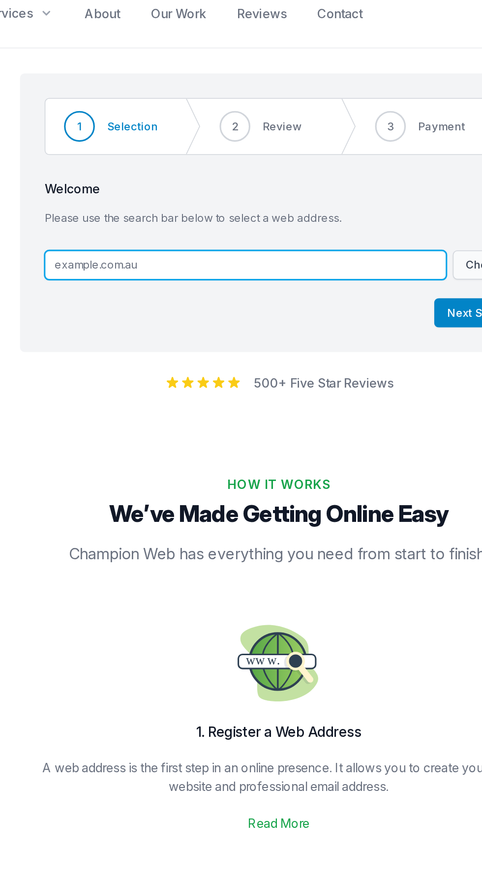
click at [170, 180] on input "text" at bounding box center [220, 182] width 257 height 19
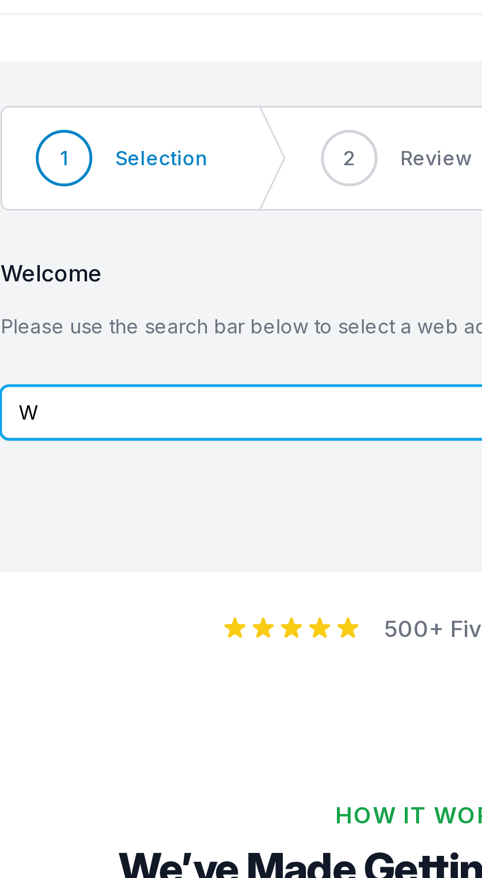
type input "When in doubt"
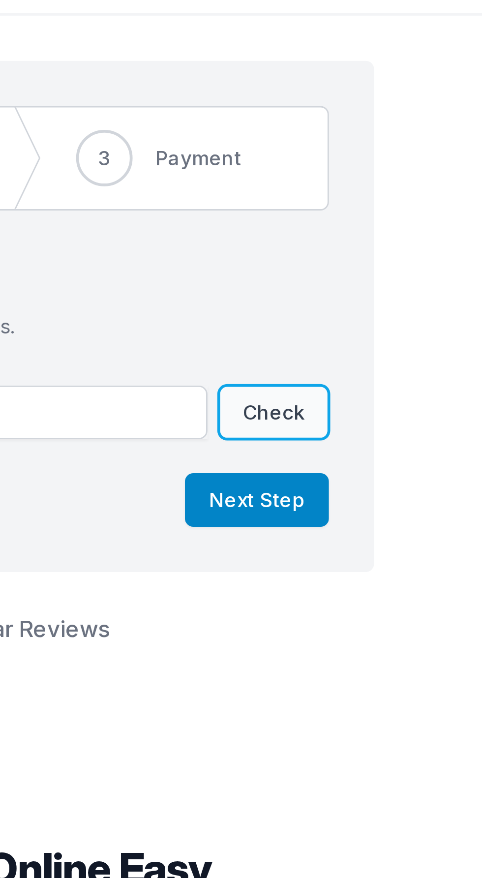
click at [379, 175] on button "Check" at bounding box center [371, 182] width 38 height 19
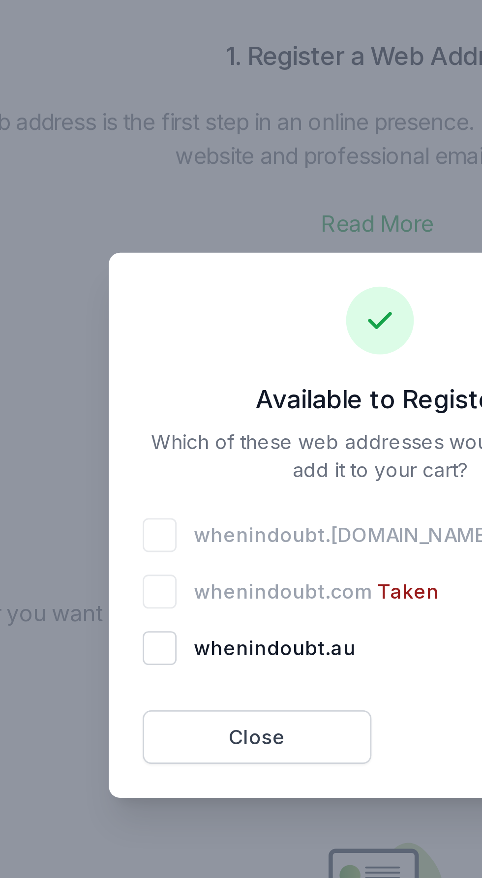
scroll to position [205, 0]
click at [234, 342] on div at bounding box center [241, 439] width 482 height 878
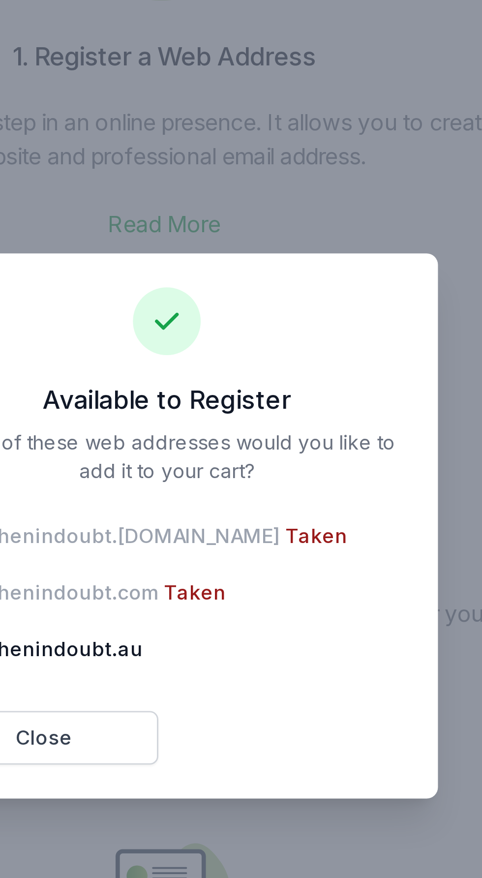
click at [290, 360] on div at bounding box center [241, 439] width 482 height 878
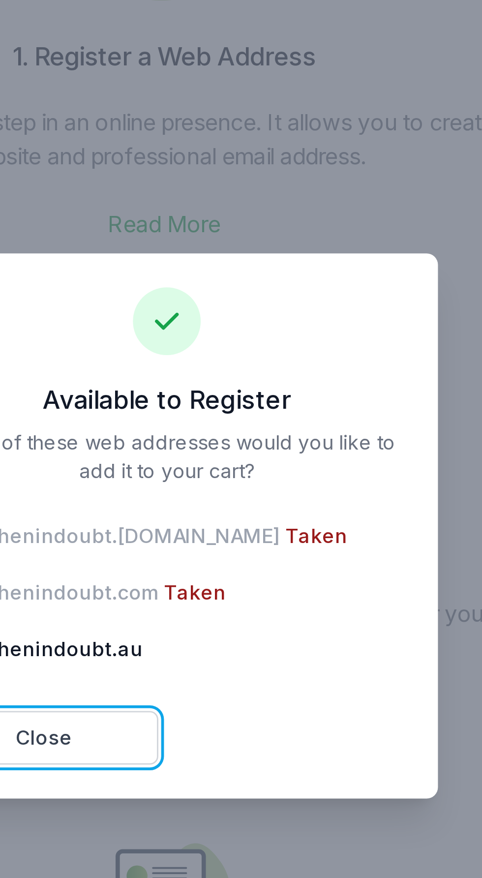
click at [210, 523] on button "Close" at bounding box center [199, 513] width 80 height 19
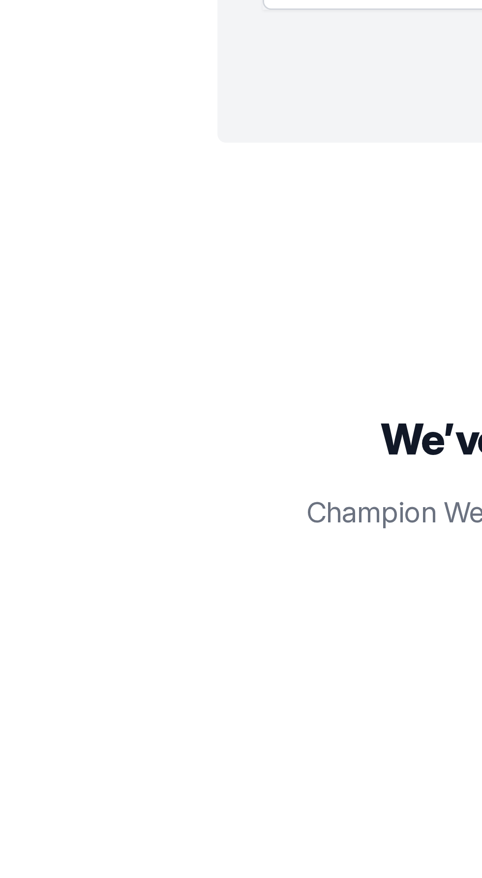
scroll to position [0, 0]
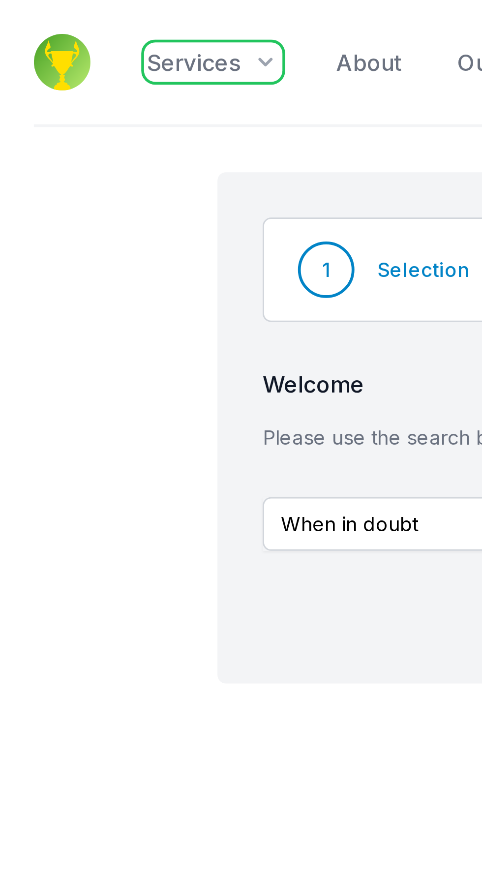
click at [76, 21] on span "Services" at bounding box center [67, 22] width 32 height 12
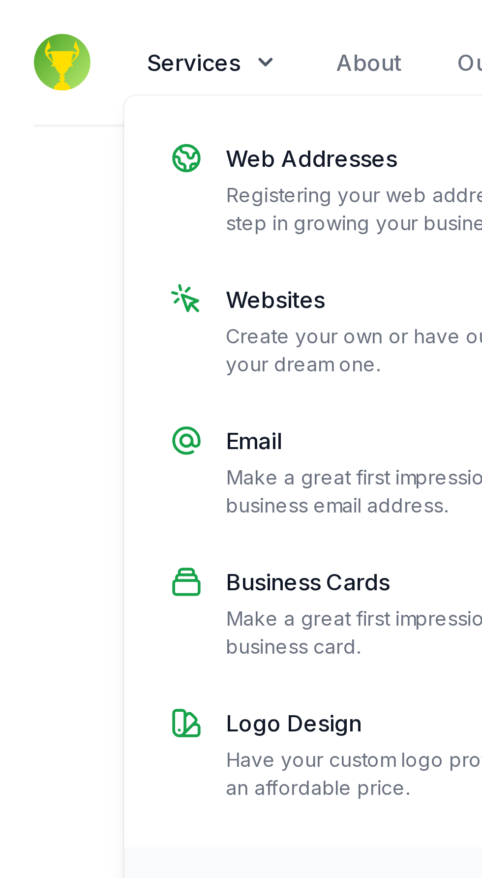
click at [120, 162] on p "Make a great first impression with a professional business email address." at bounding box center [163, 171] width 169 height 20
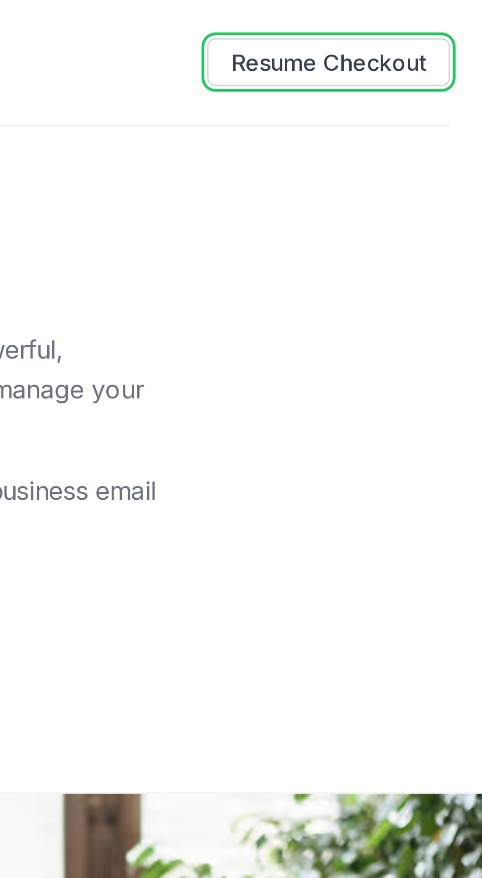
click at [442, 28] on button "Resume Checkout" at bounding box center [428, 21] width 85 height 17
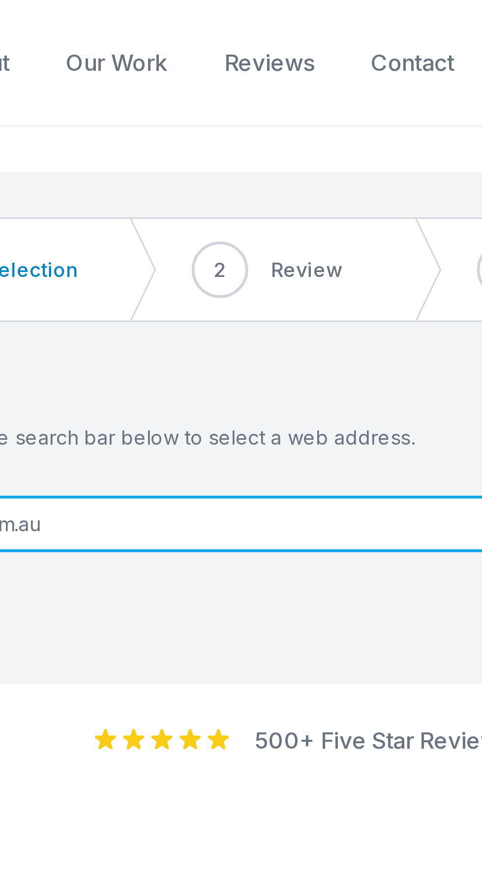
click at [200, 177] on input "text" at bounding box center [220, 182] width 257 height 19
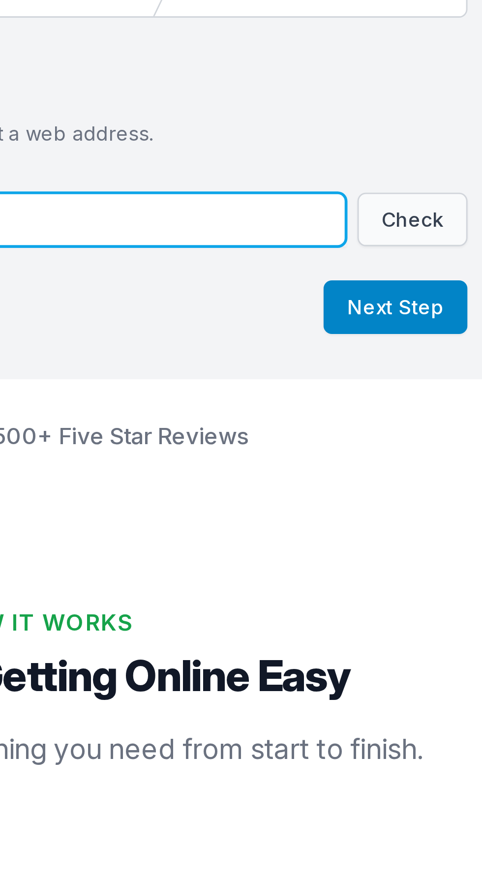
type input "[DOMAIN_NAME]"
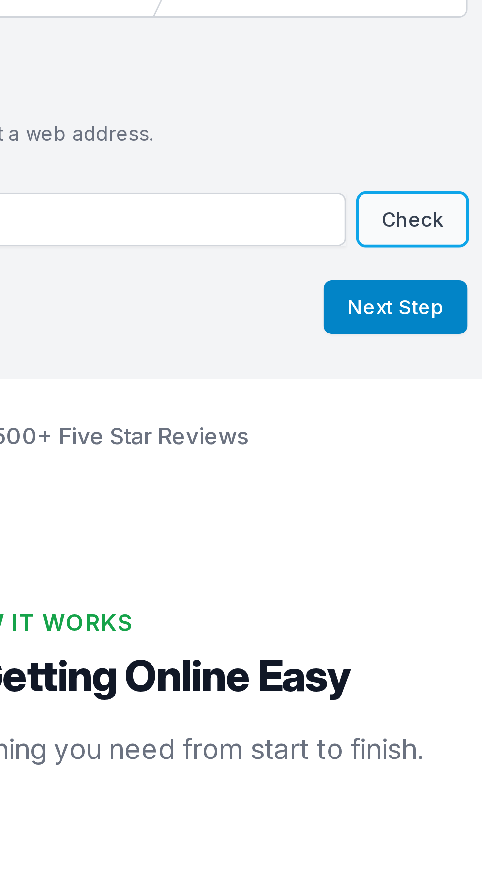
click at [374, 177] on button "Check" at bounding box center [371, 182] width 38 height 19
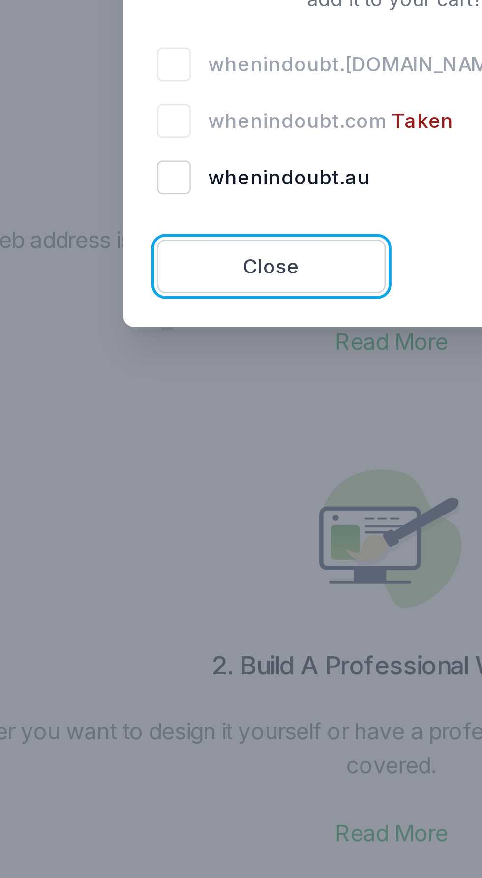
click at [192, 523] on button "Close" at bounding box center [199, 513] width 80 height 19
